Goal: Contribute content: Add original content to the website for others to see

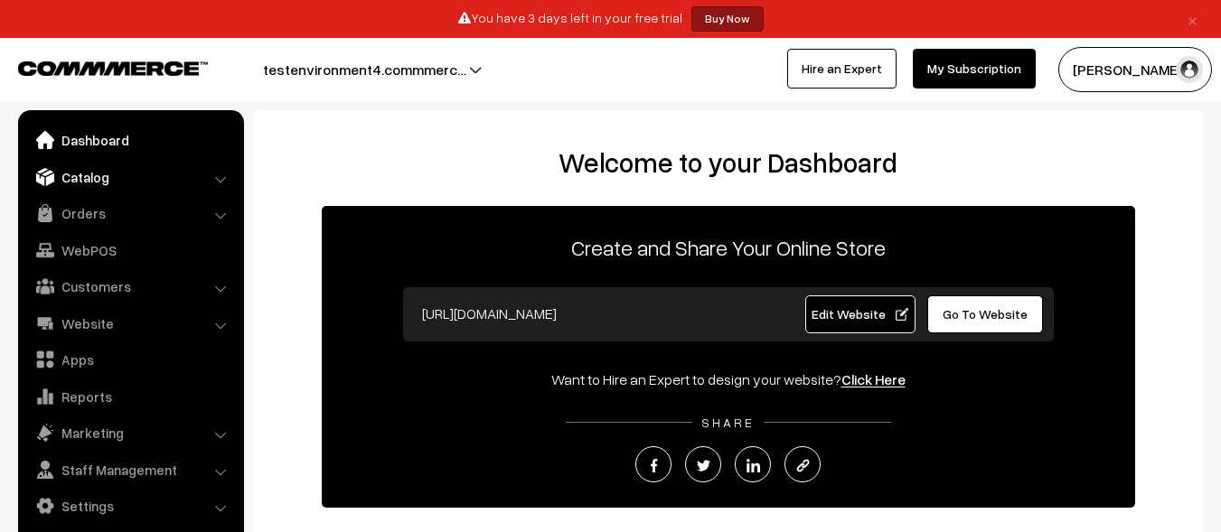
click at [129, 176] on link "Catalog" at bounding box center [130, 177] width 215 height 33
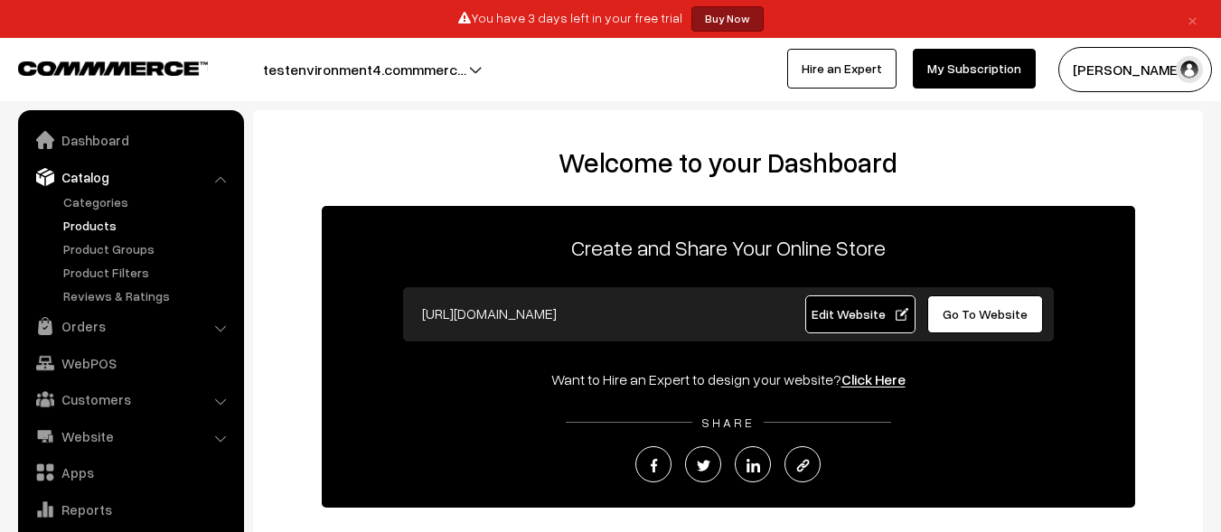
click at [148, 225] on link "Products" at bounding box center [148, 225] width 179 height 19
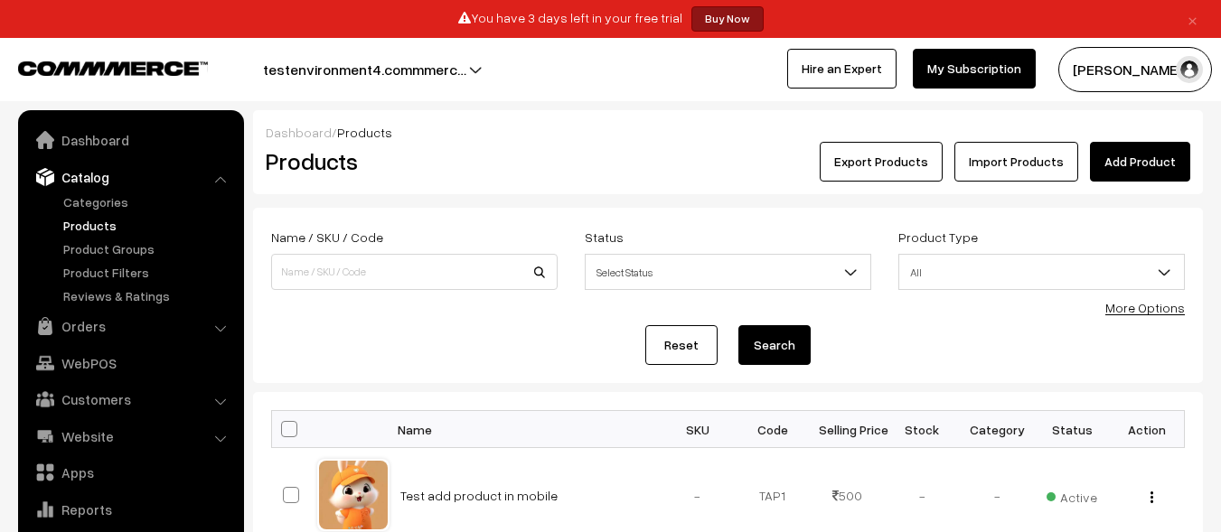
scroll to position [51, 0]
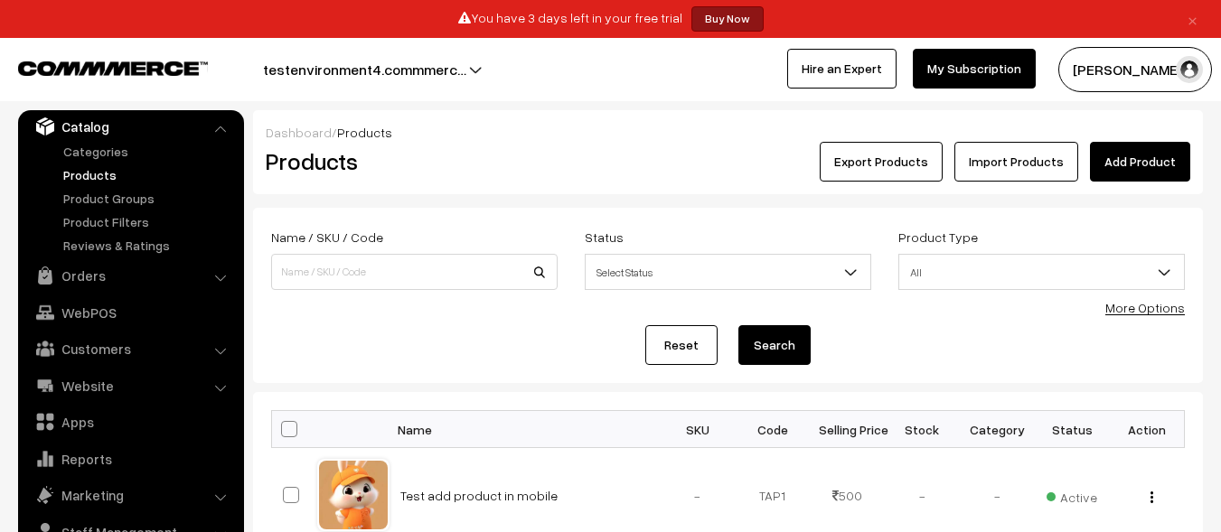
click at [1141, 162] on link "Add Product" at bounding box center [1140, 162] width 100 height 40
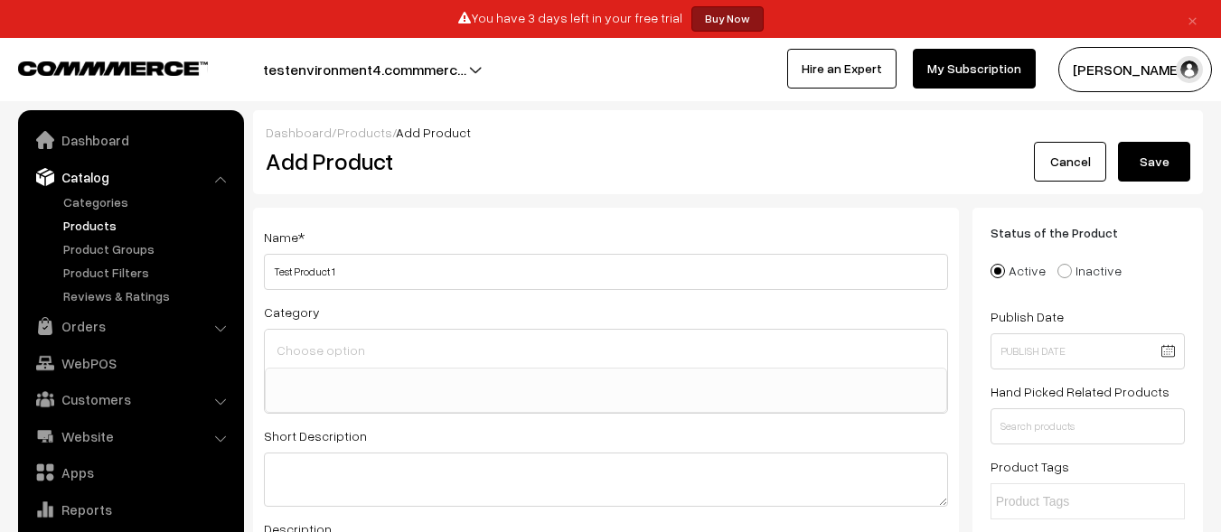
select select
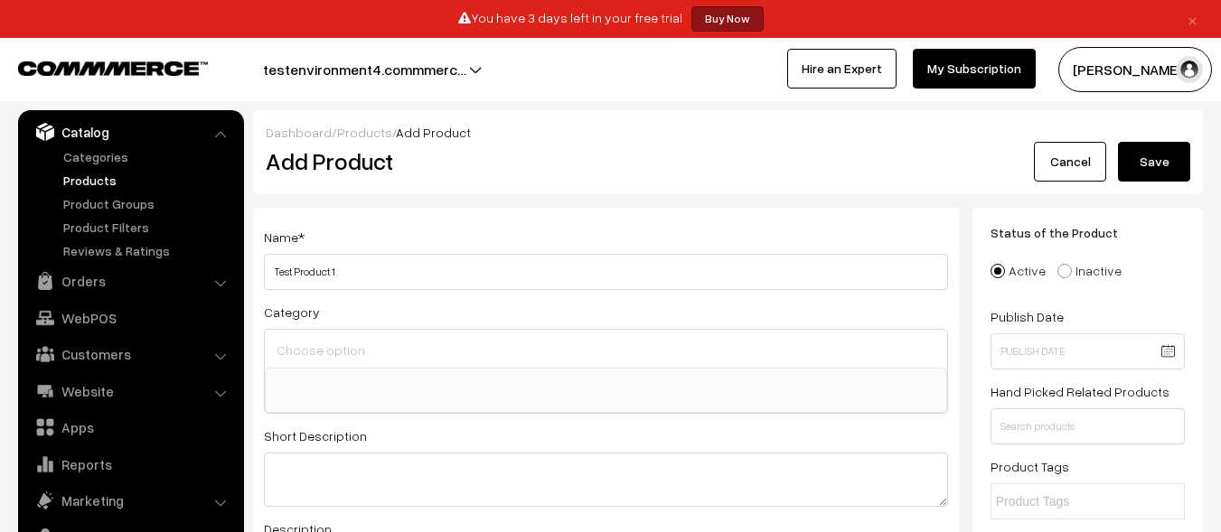
type input "Test Product 1"
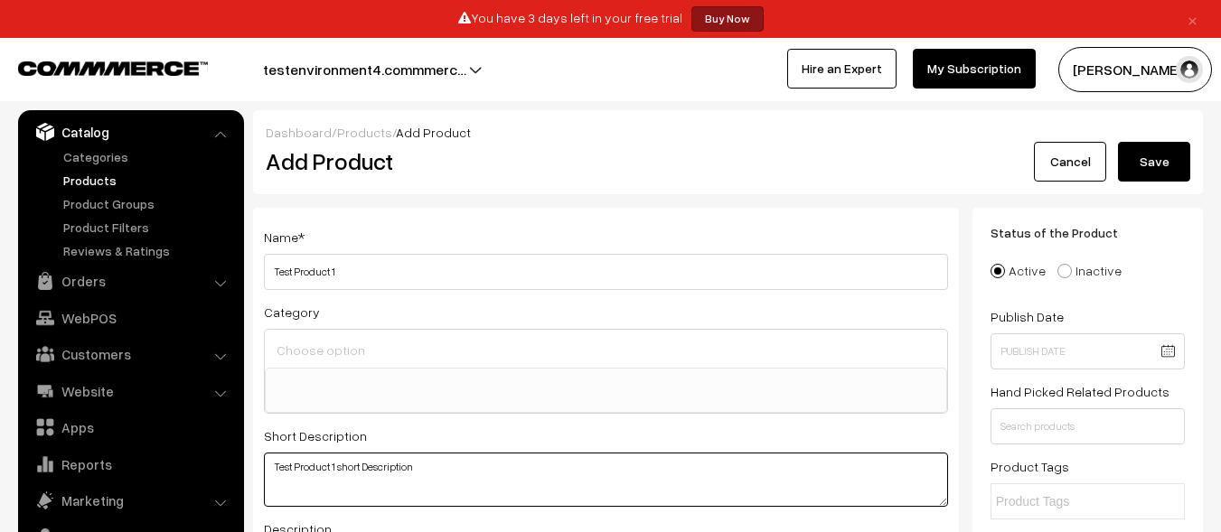
type textarea "Test Product 1 short Description"
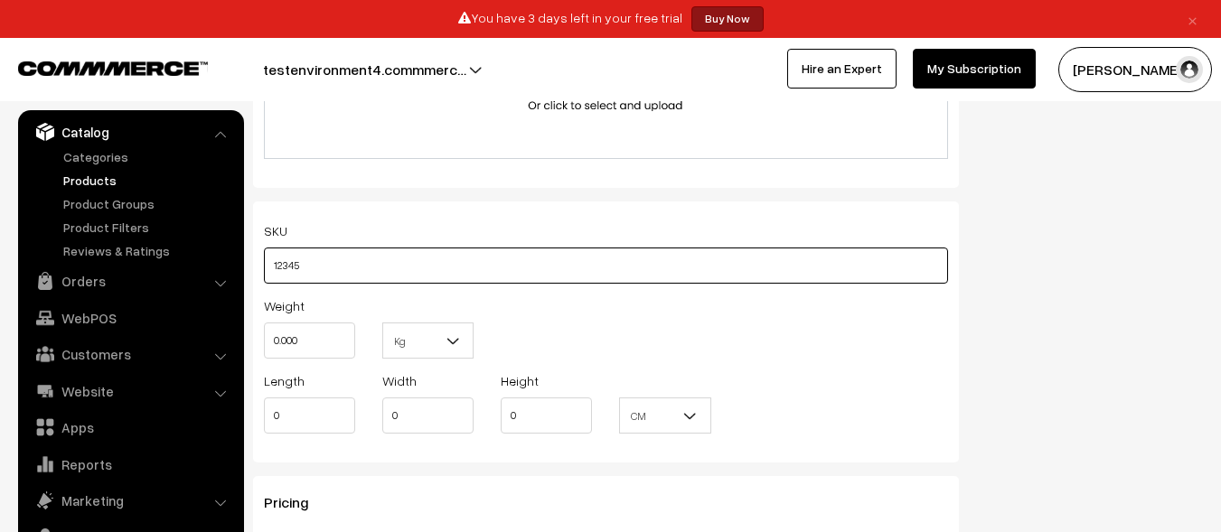
type input "12345"
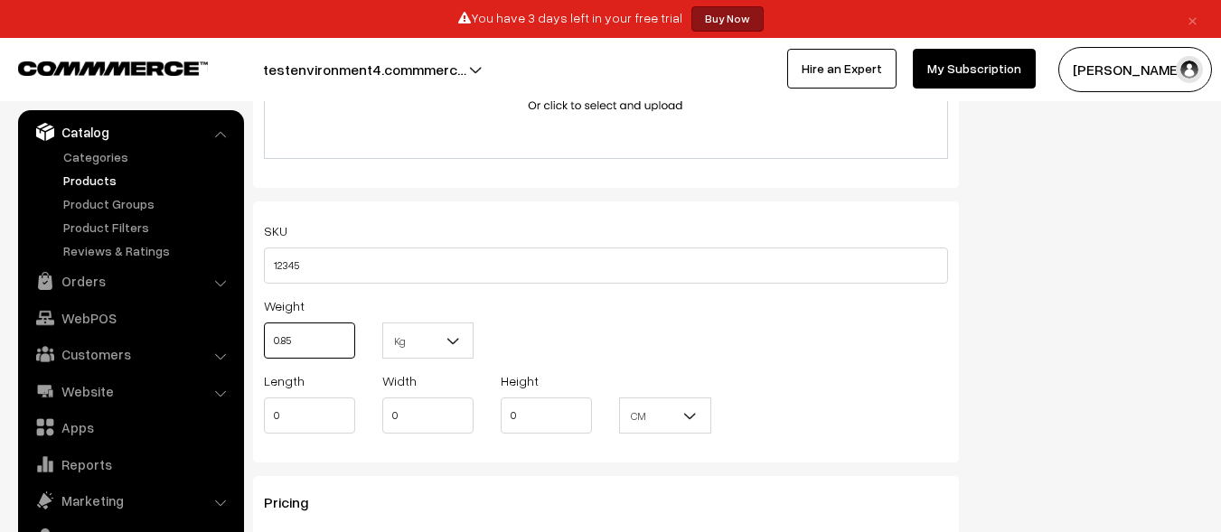
type input "0.85"
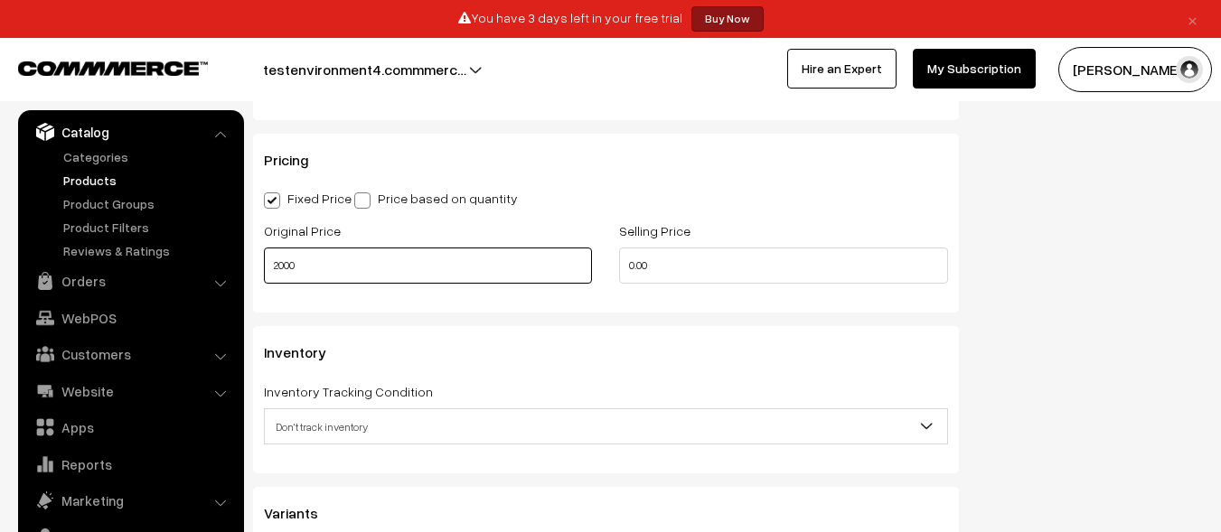
type input "2000"
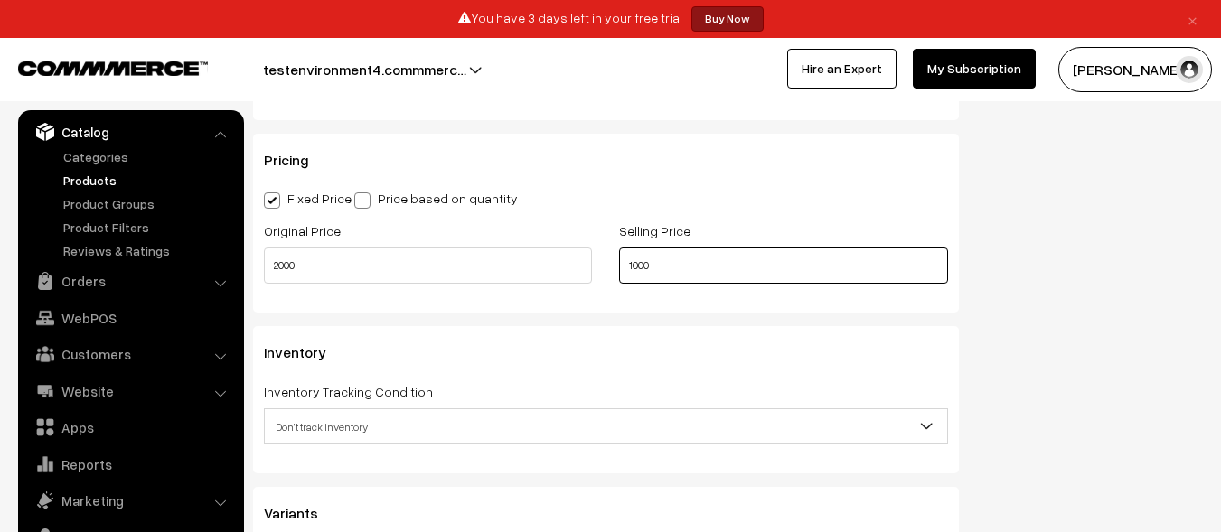
scroll to position [0, 0]
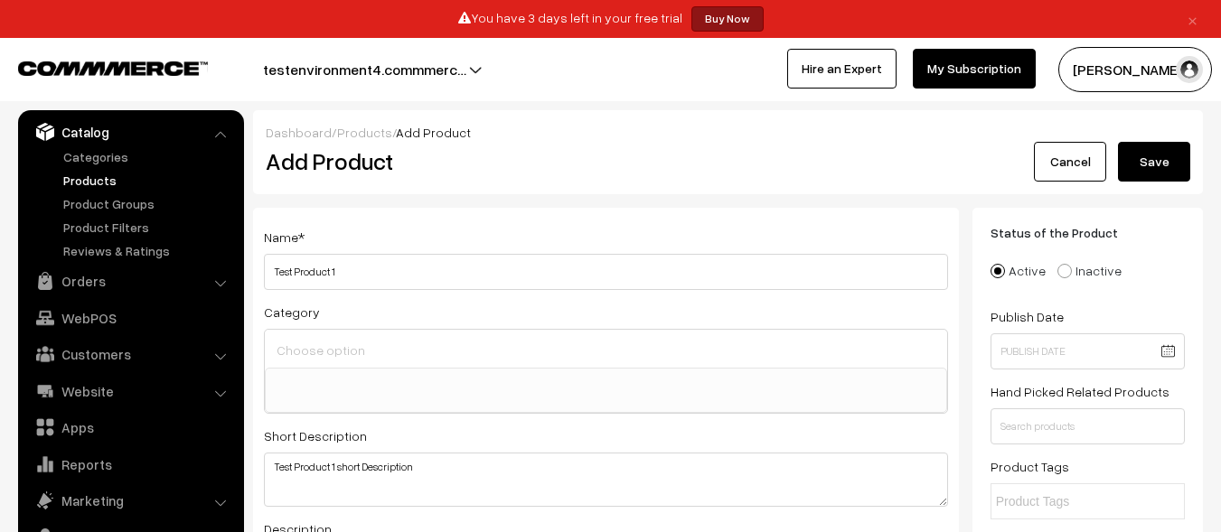
type input "1000"
click at [1154, 162] on button "Save" at bounding box center [1154, 162] width 72 height 40
